Goal: Task Accomplishment & Management: Use online tool/utility

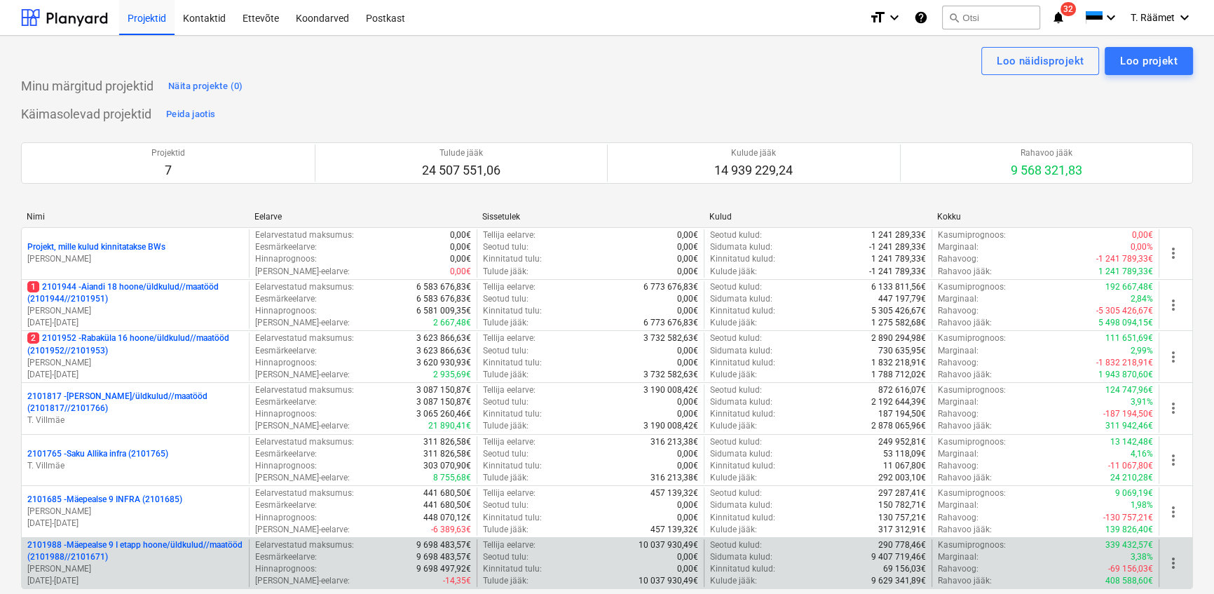
scroll to position [254, 0]
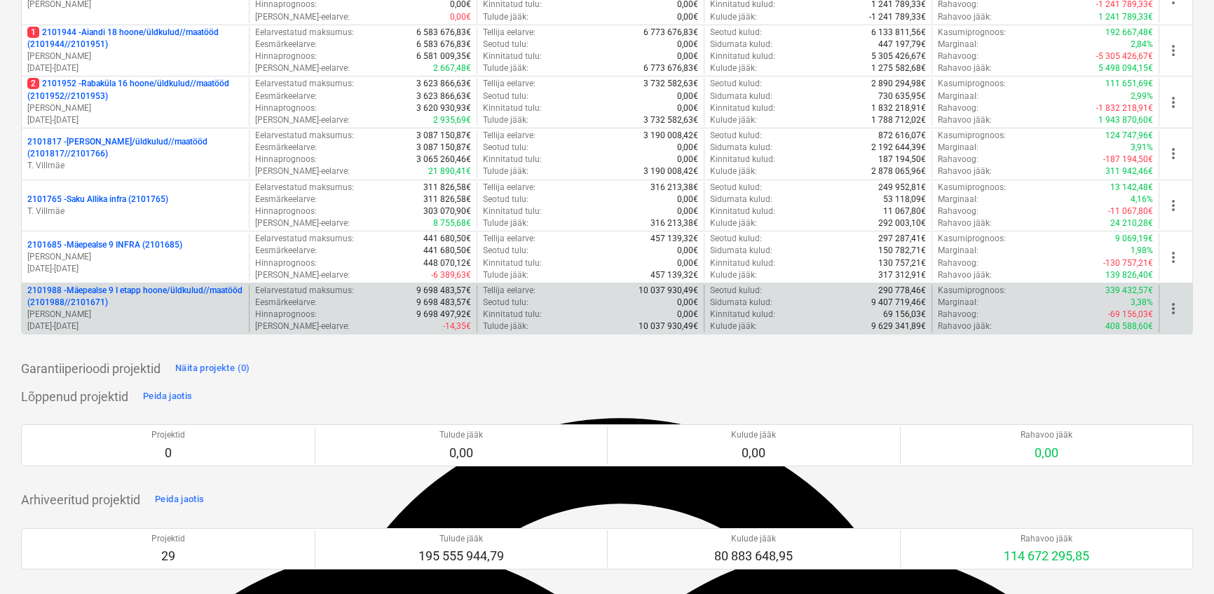
click at [121, 294] on p "2101988 - Mäepealse 9 I etapp hoone/üldkulud//maatööd (2101988//2101671)" at bounding box center [135, 297] width 216 height 24
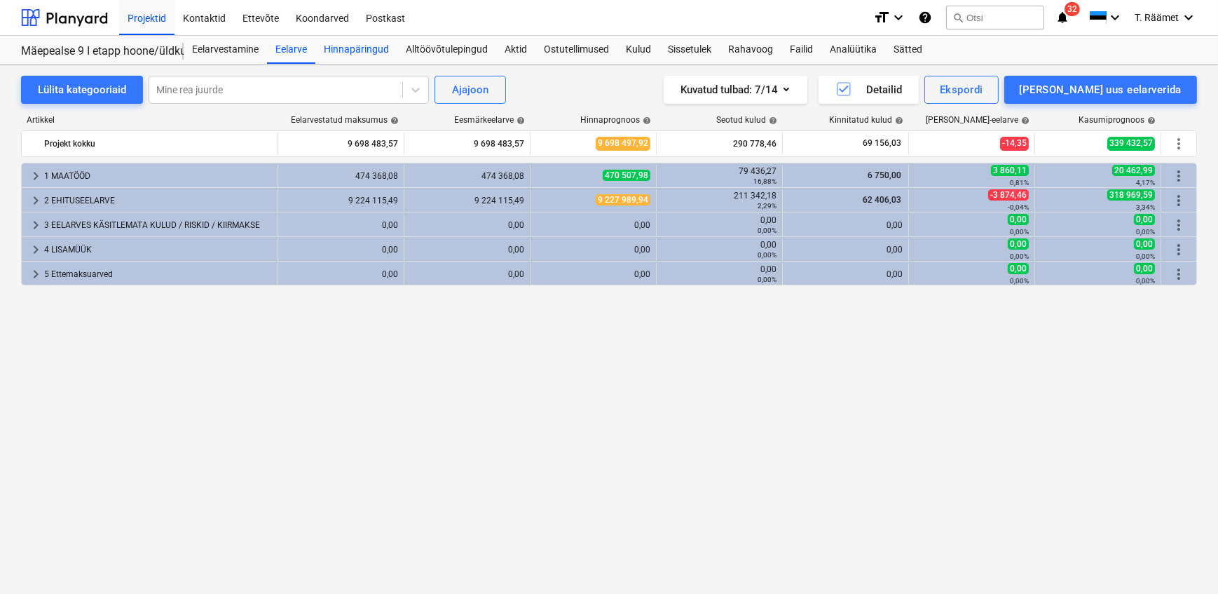
click at [365, 46] on div "Hinnapäringud" at bounding box center [356, 50] width 82 height 28
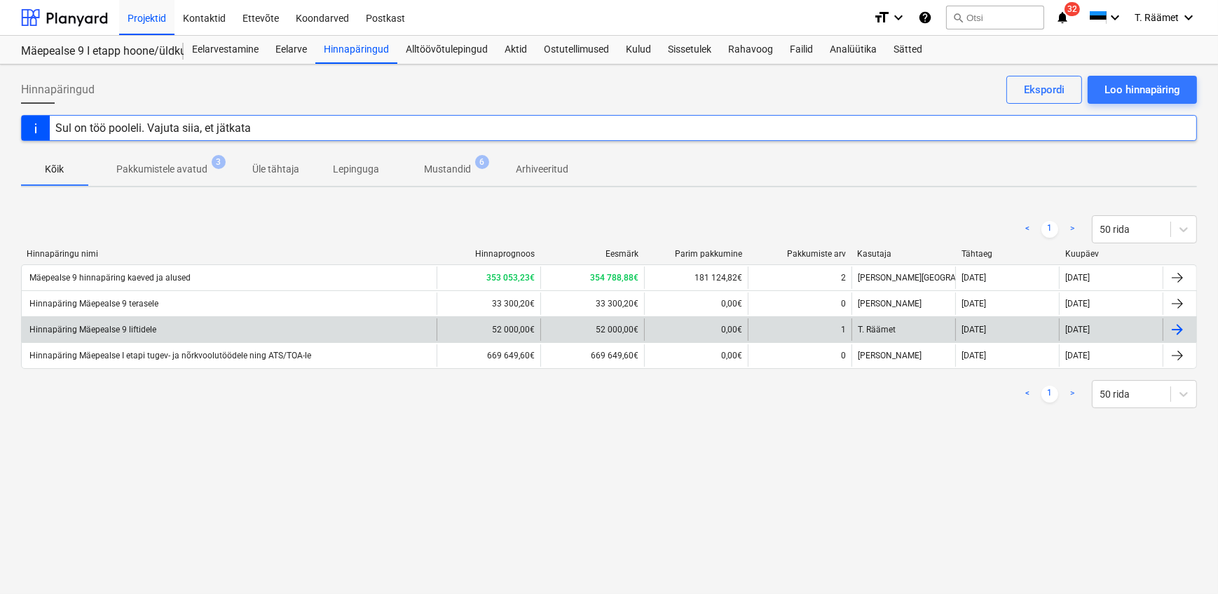
click at [130, 329] on div "Hinnapäring Mäepealse 9 liftidele" at bounding box center [91, 330] width 129 height 10
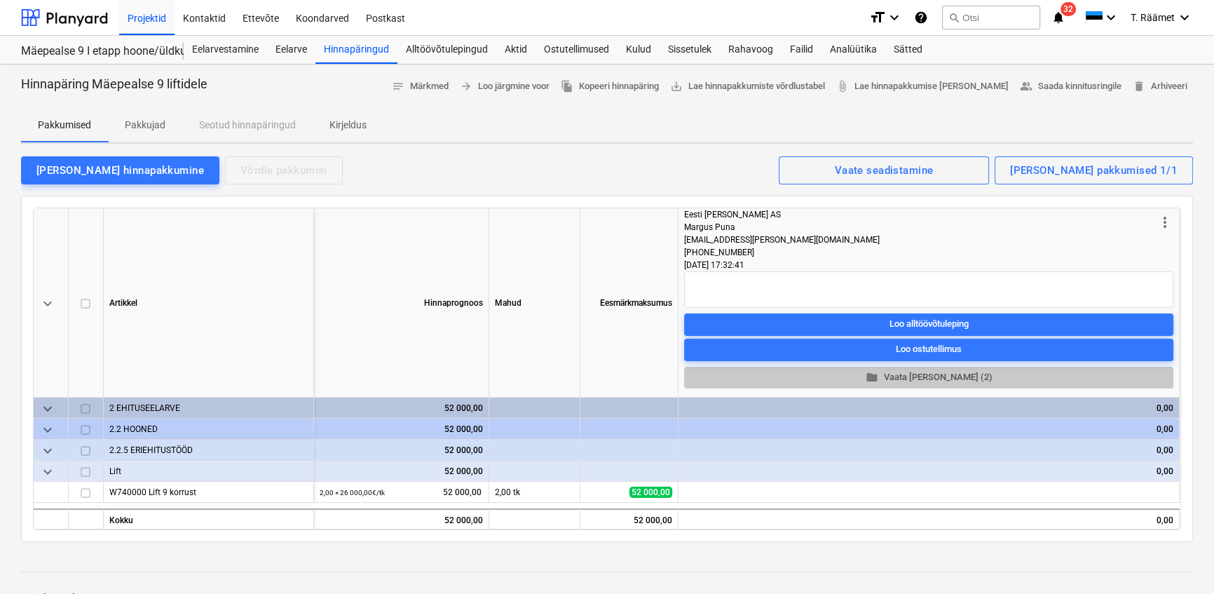
click at [946, 377] on span "folder Vaata [PERSON_NAME] (2)" at bounding box center [929, 377] width 478 height 16
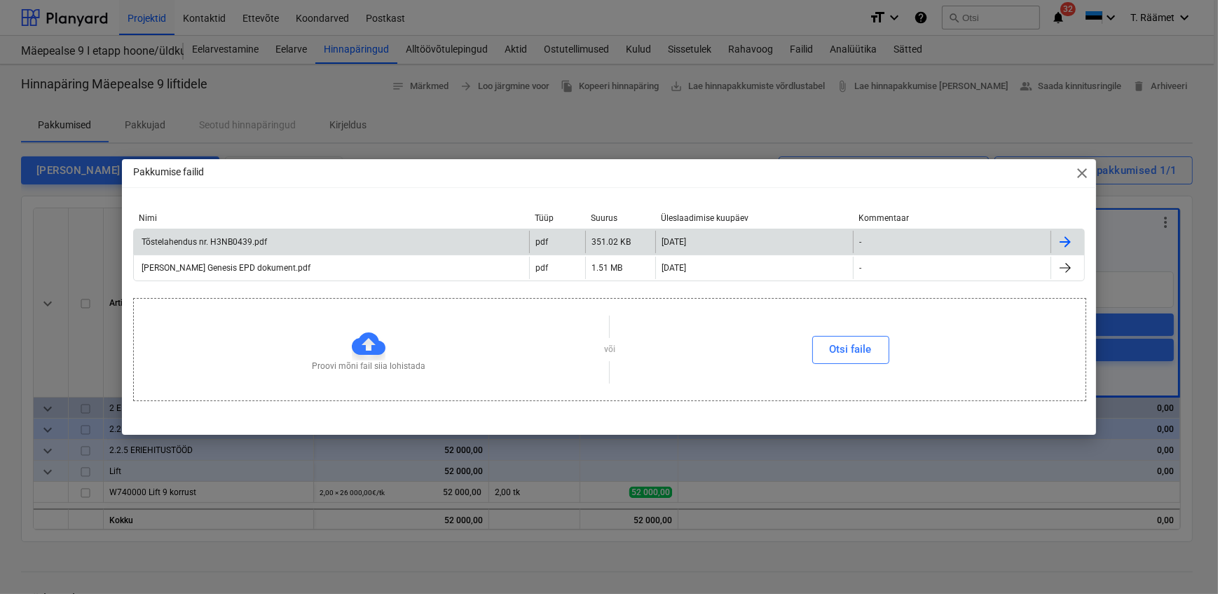
click at [203, 246] on div "Tõstelahendus nr. H3NB0439.pdf" at bounding box center [203, 242] width 128 height 10
click at [1087, 170] on span "close" at bounding box center [1082, 173] width 17 height 17
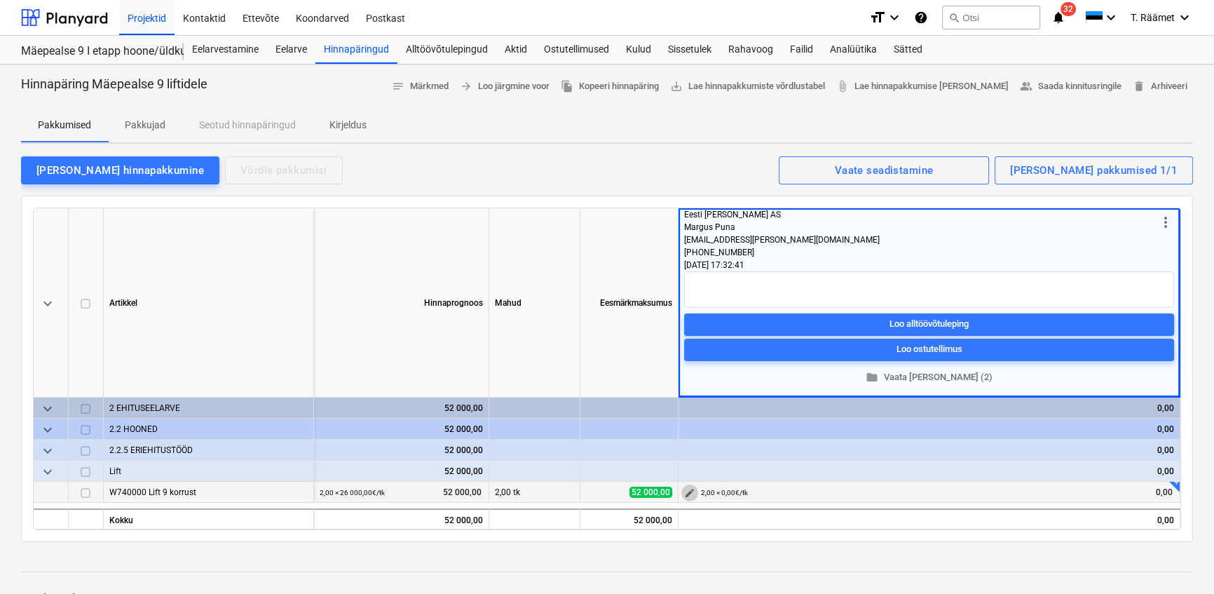
click at [684, 491] on span "edit" at bounding box center [689, 492] width 11 height 11
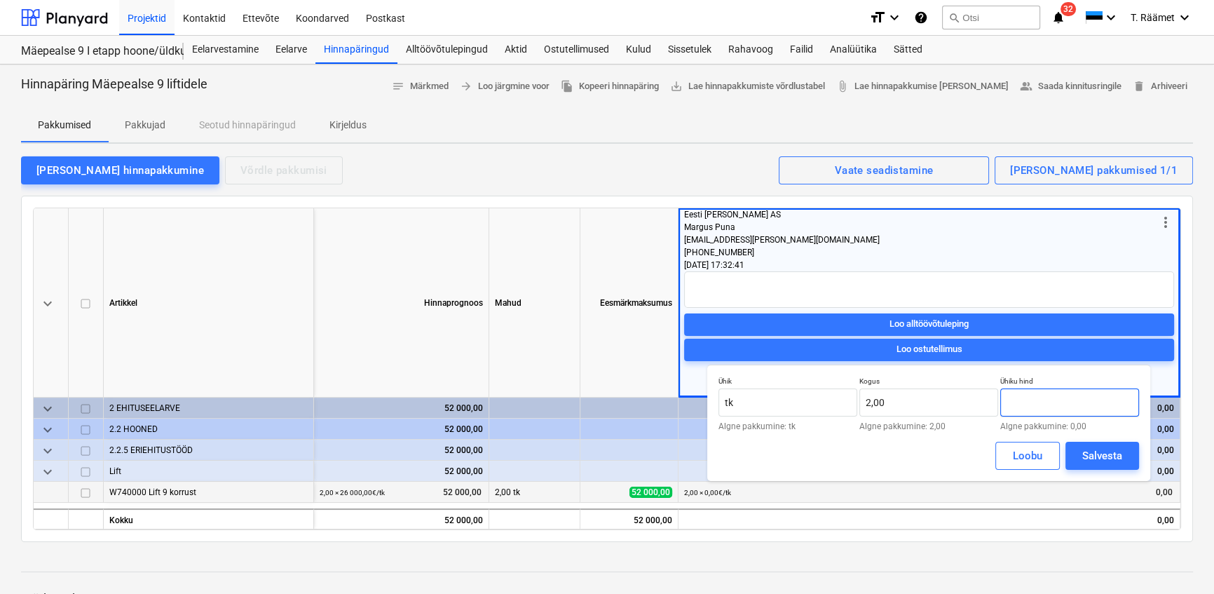
click at [1073, 398] on input "text" at bounding box center [1069, 402] width 139 height 28
type input "27 450,00"
click at [1115, 454] on div "Salvesta" at bounding box center [1102, 456] width 40 height 18
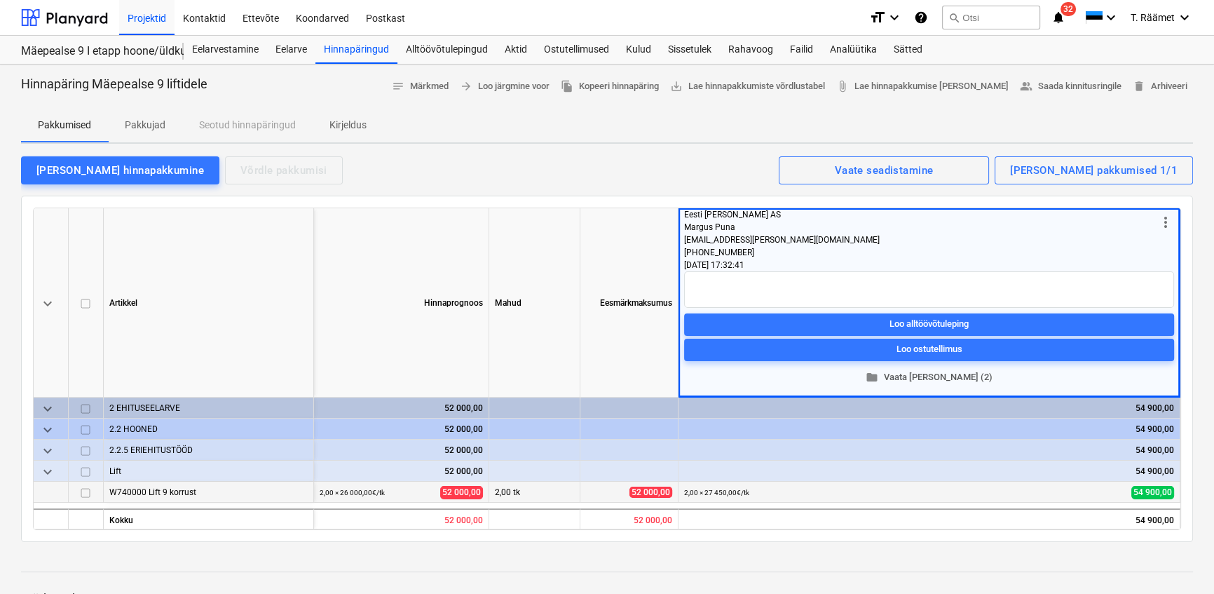
click at [942, 381] on span "folder Vaata [PERSON_NAME] (2)" at bounding box center [929, 377] width 479 height 16
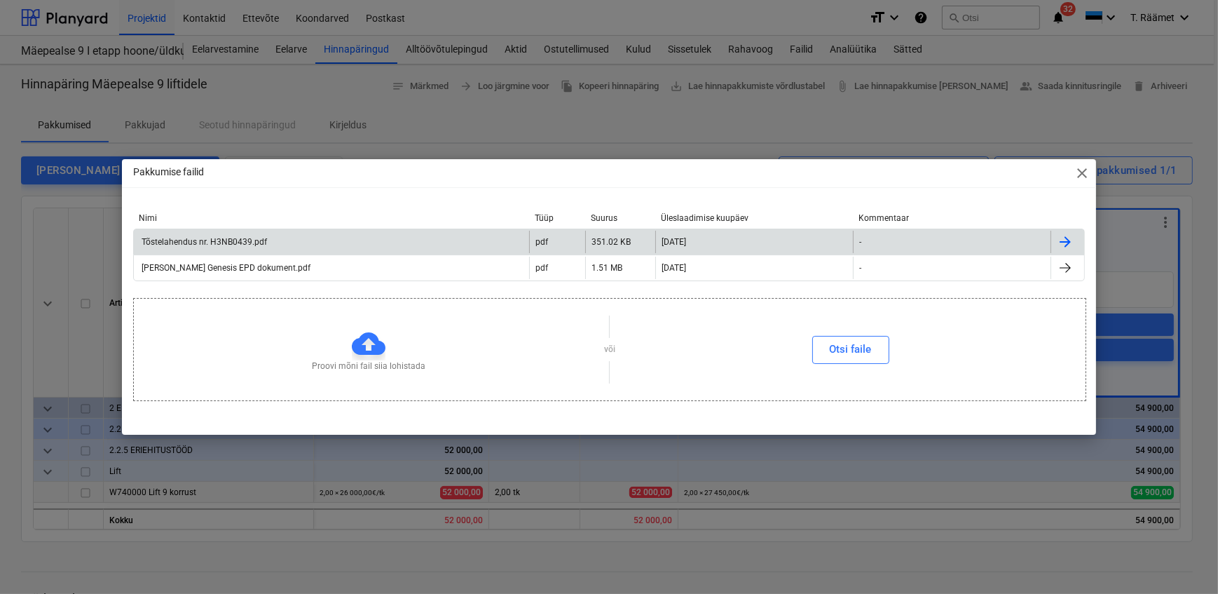
click at [233, 245] on div "Tõstelahendus nr. H3NB0439.pdf" at bounding box center [203, 242] width 128 height 10
click at [1078, 168] on span "close" at bounding box center [1082, 173] width 17 height 17
